Goal: Find specific page/section: Find specific page/section

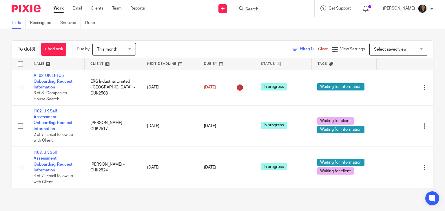
click at [262, 12] on form at bounding box center [276, 8] width 62 height 7
click at [260, 8] on input "Search" at bounding box center [271, 9] width 52 height 5
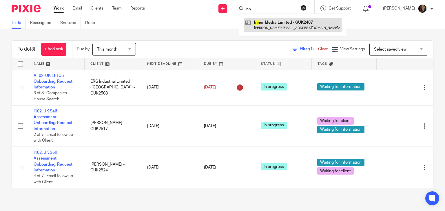
type input "inn"
click at [283, 25] on link at bounding box center [292, 24] width 98 height 13
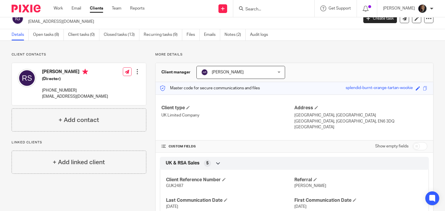
scroll to position [10, 0]
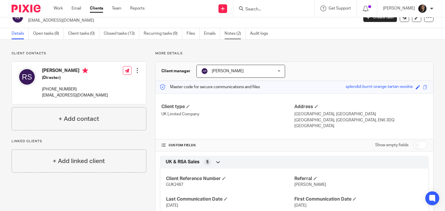
click at [230, 34] on link "Notes (2)" at bounding box center [234, 33] width 21 height 11
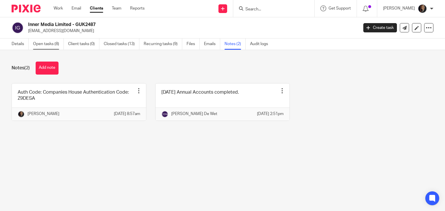
click at [49, 43] on link "Open tasks (8)" at bounding box center [48, 44] width 31 height 11
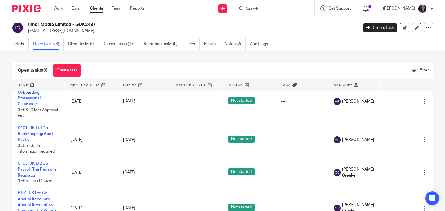
scroll to position [178, 0]
